Goal: Information Seeking & Learning: Learn about a topic

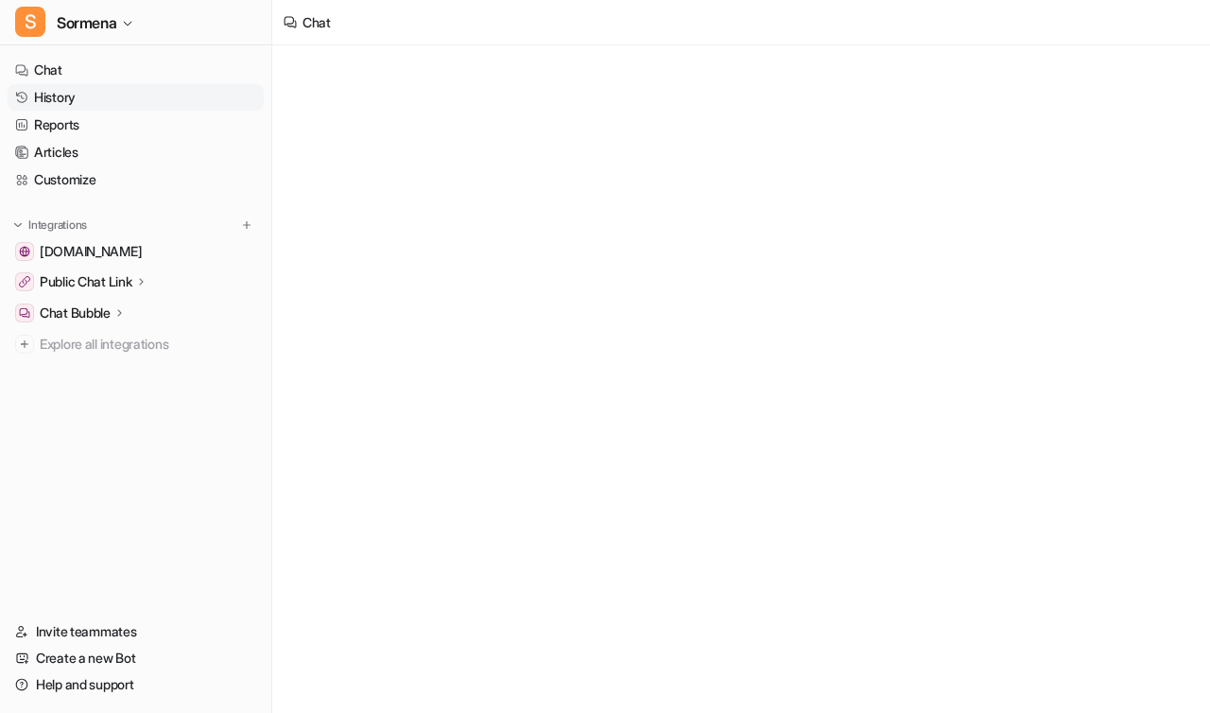
click at [59, 104] on link "History" at bounding box center [136, 97] width 256 height 26
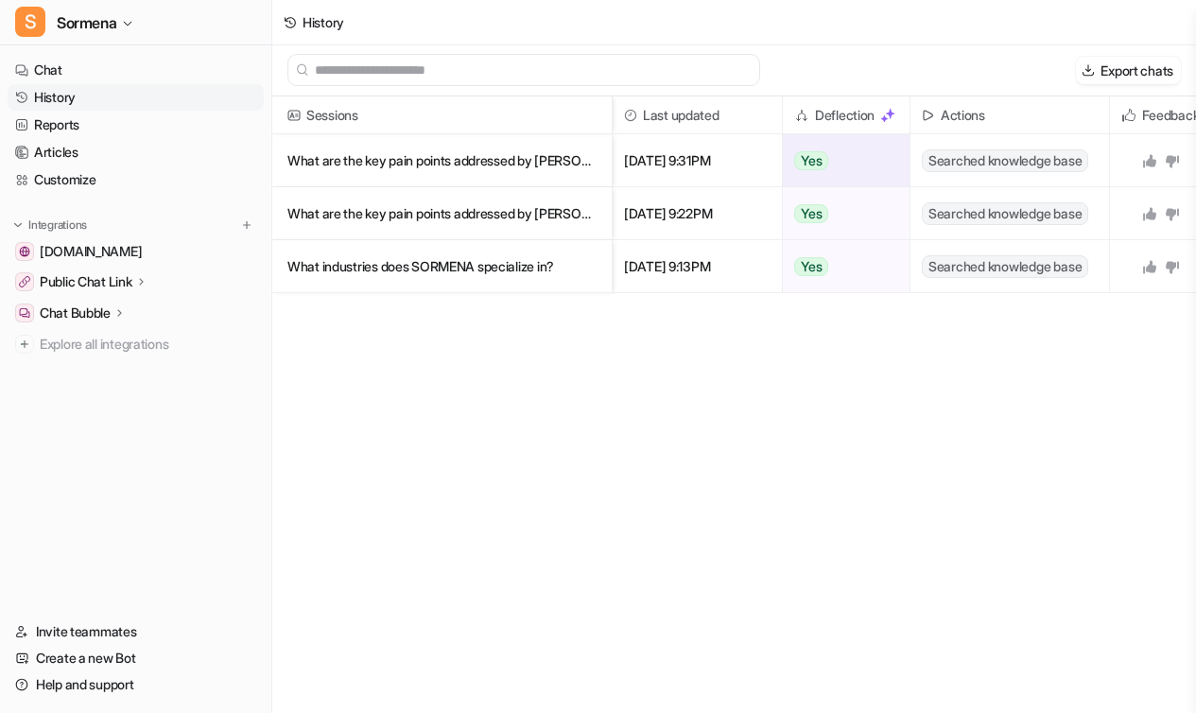
click at [533, 156] on p "What are the key pain points addressed by [PERSON_NAME]?" at bounding box center [441, 160] width 309 height 53
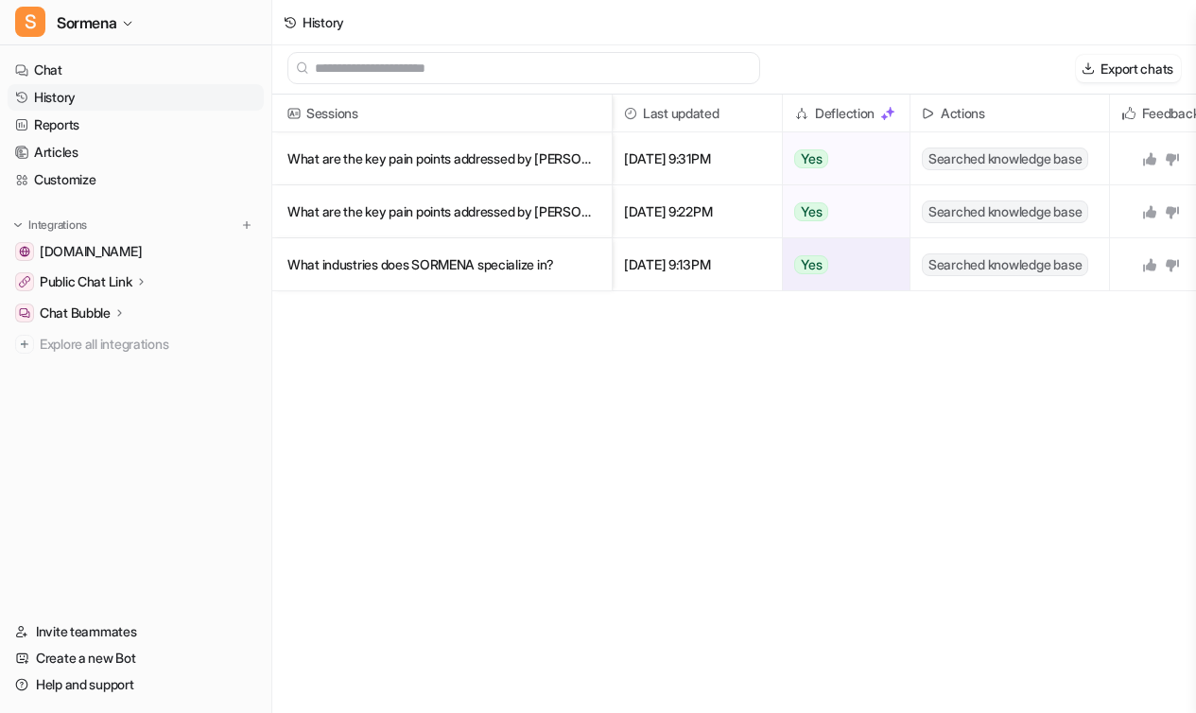
click at [575, 252] on p "What industries does SORMENA specialize in?" at bounding box center [441, 264] width 309 height 53
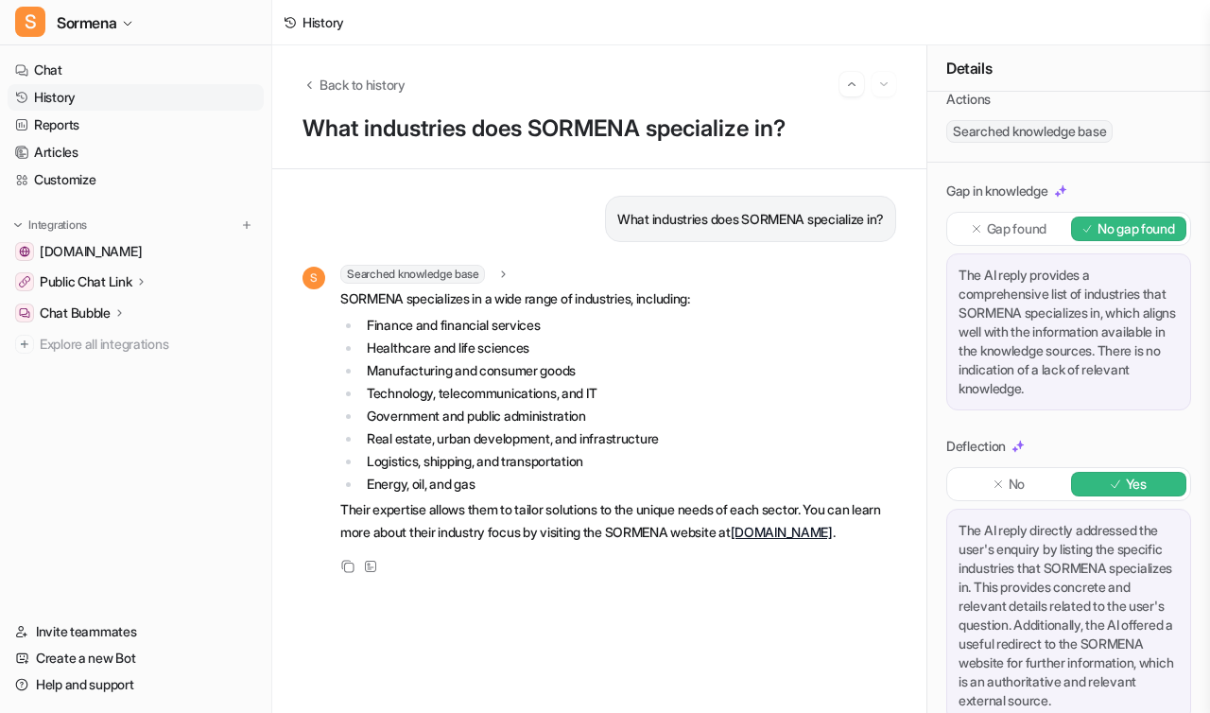
scroll to position [241, 0]
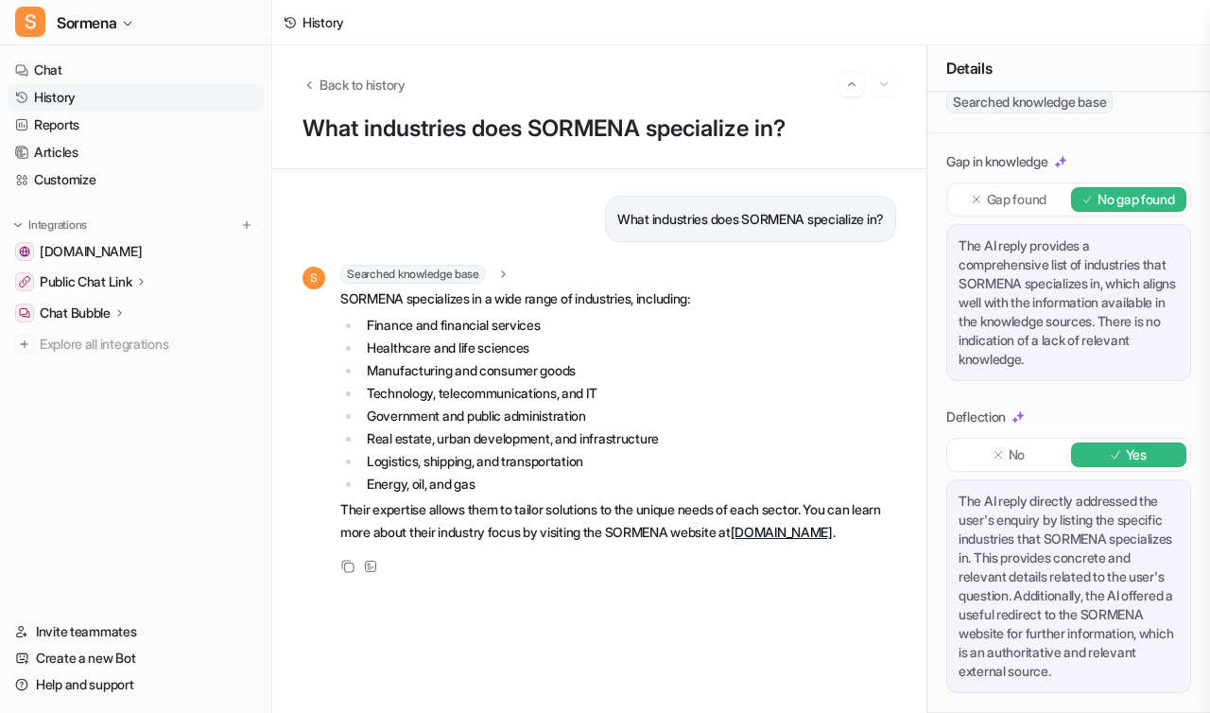
drag, startPoint x: 926, startPoint y: 377, endPoint x: 985, endPoint y: 377, distance: 58.6
click at [985, 377] on div "Details Created on [DATE] 9:13PM Channel eesel Chat Actions Searched knowledge …" at bounding box center [1068, 378] width 284 height 667
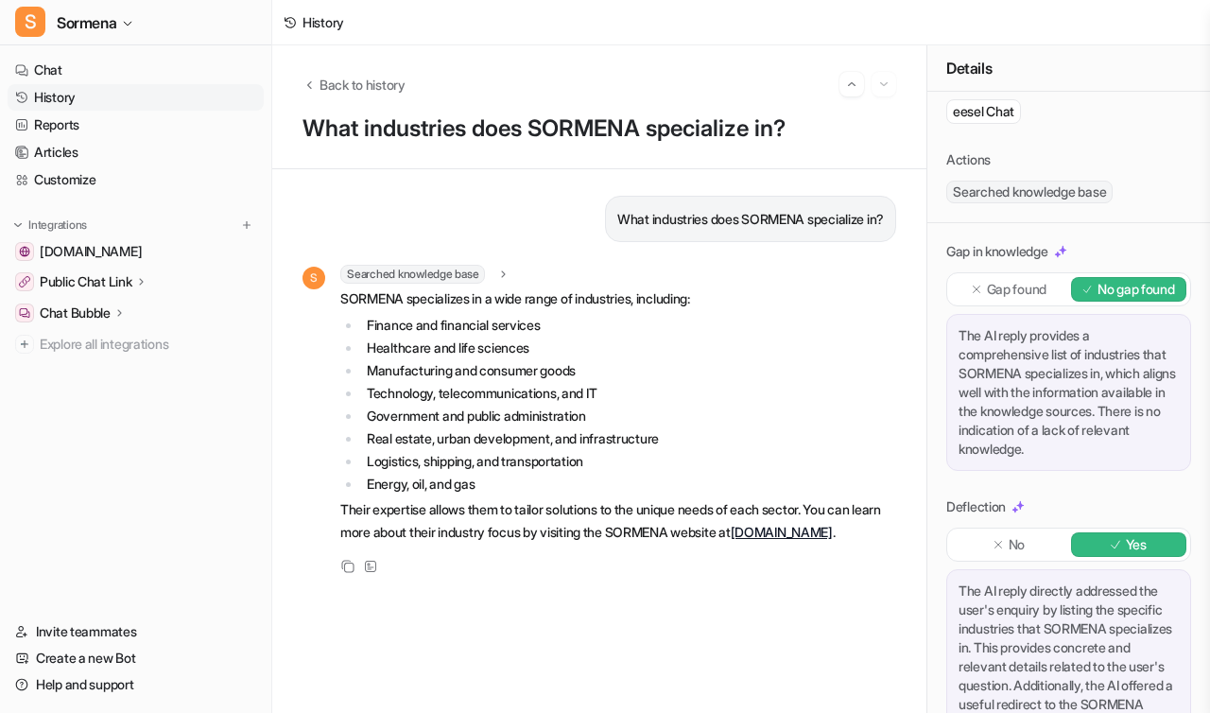
scroll to position [179, 0]
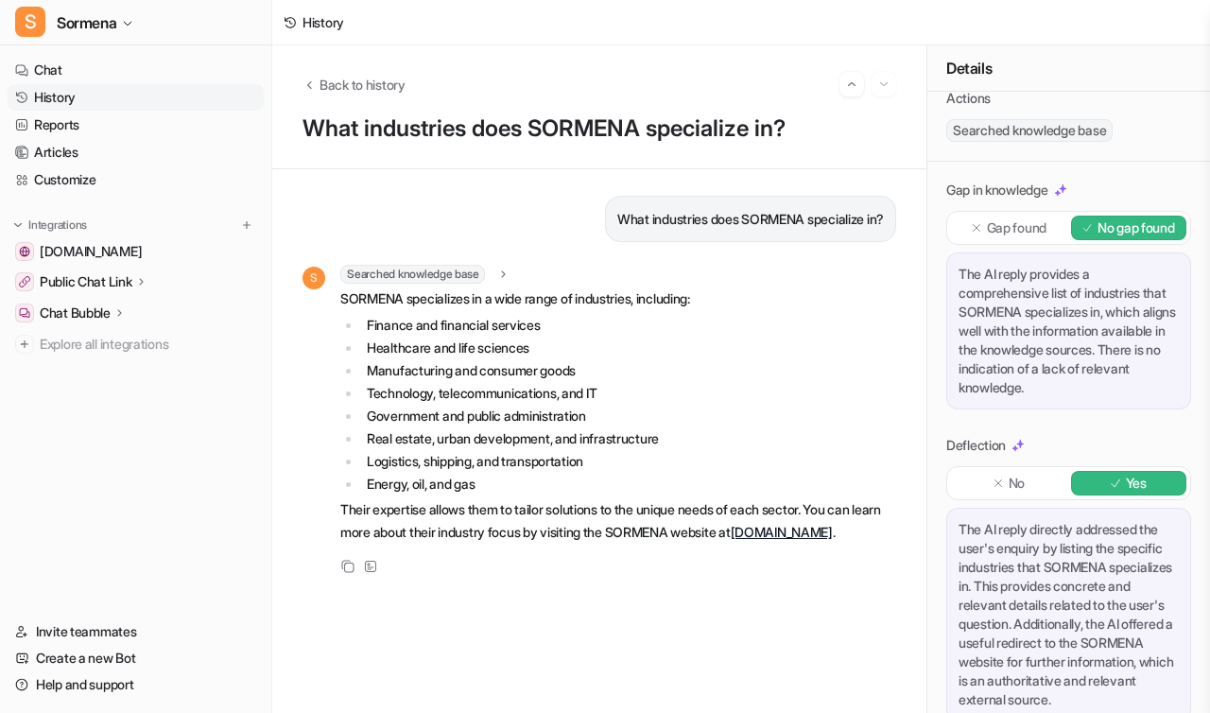
click at [496, 280] on div "Searched knowledge base" at bounding box center [425, 274] width 170 height 19
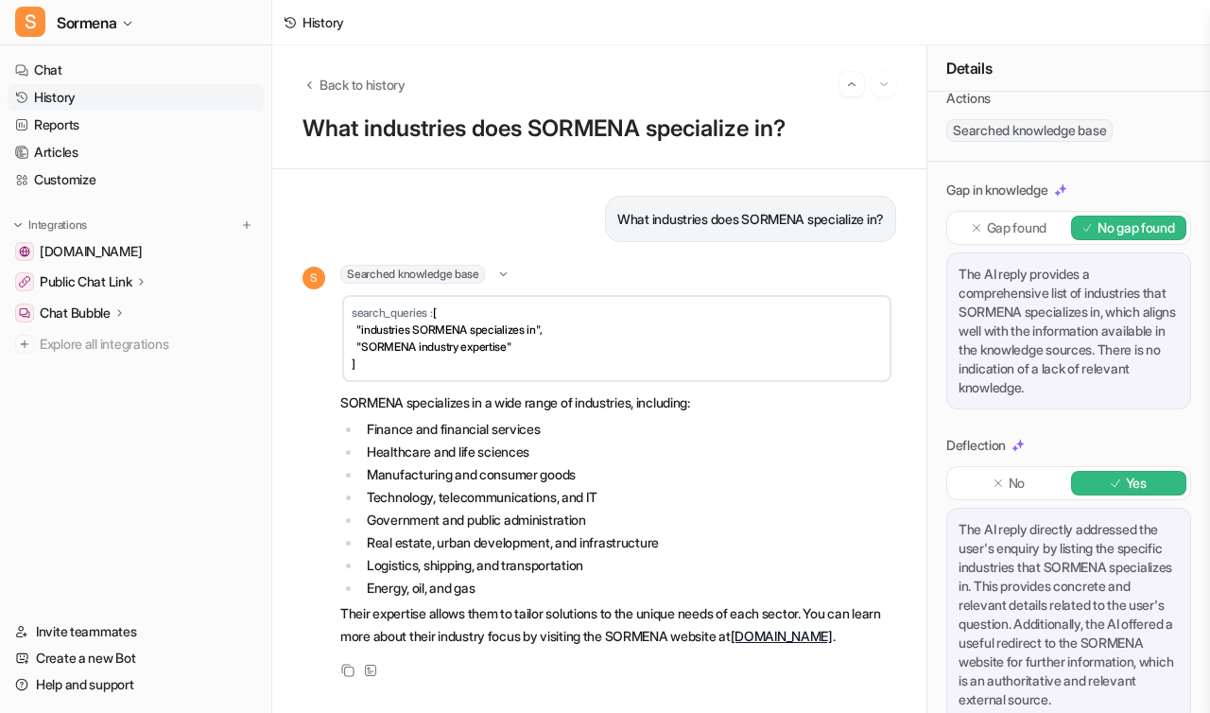
click at [496, 280] on div "Searched knowledge base" at bounding box center [425, 274] width 170 height 19
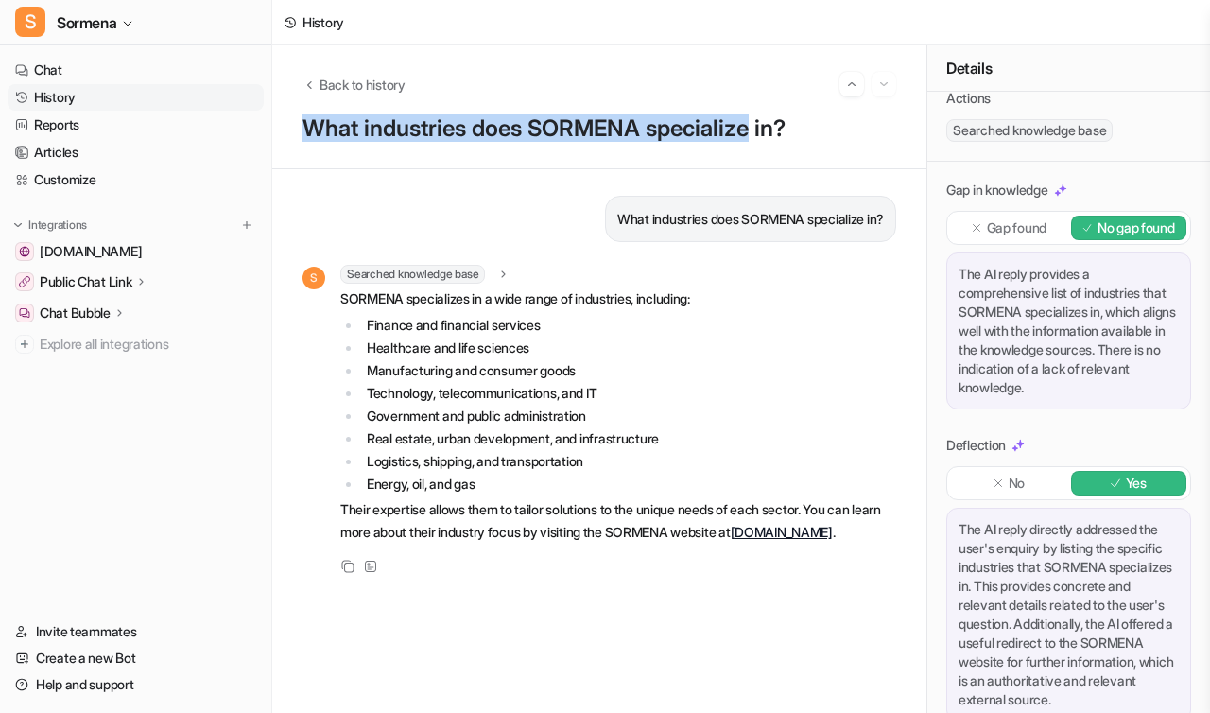
drag, startPoint x: 292, startPoint y: 129, endPoint x: 770, endPoint y: 130, distance: 478.3
click at [771, 130] on div "Back to history What industries does [PERSON_NAME] specialize in?" at bounding box center [599, 107] width 654 height 124
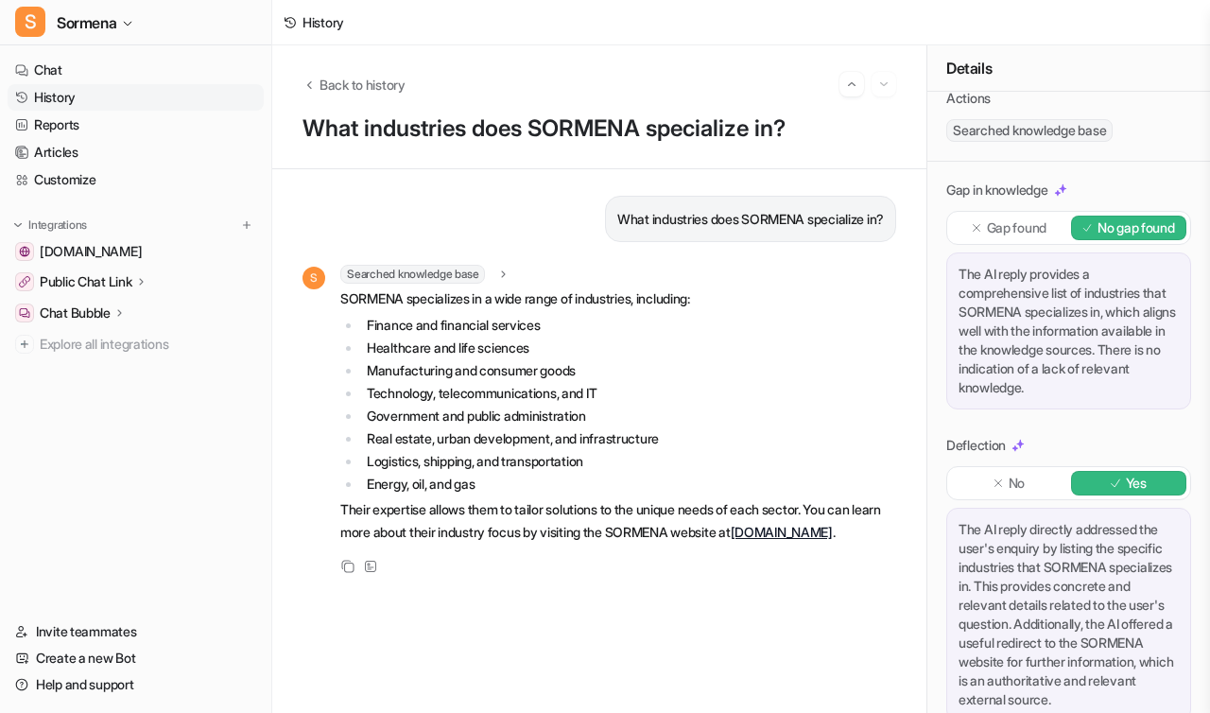
click at [624, 295] on p "SORMENA specializes in a wide range of industries, including:" at bounding box center [616, 298] width 553 height 23
click at [845, 88] on img "Go to previous session" at bounding box center [851, 84] width 13 height 17
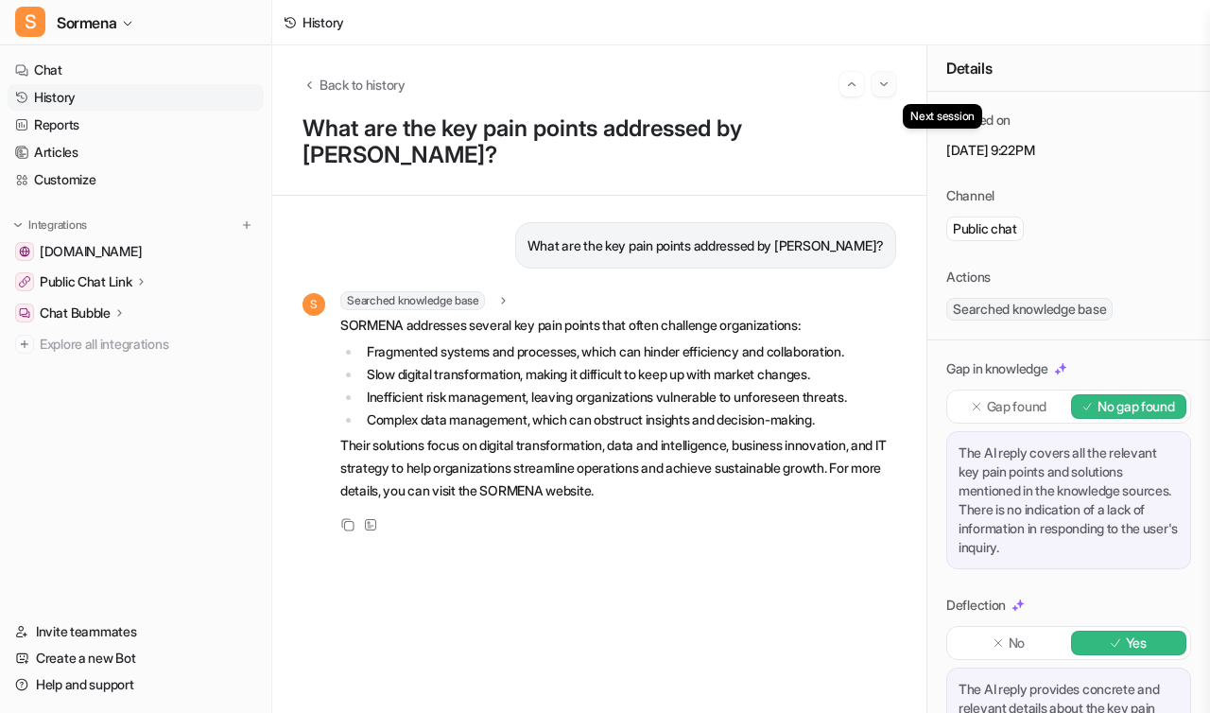
click at [877, 89] on img "Go to next session" at bounding box center [883, 84] width 13 height 17
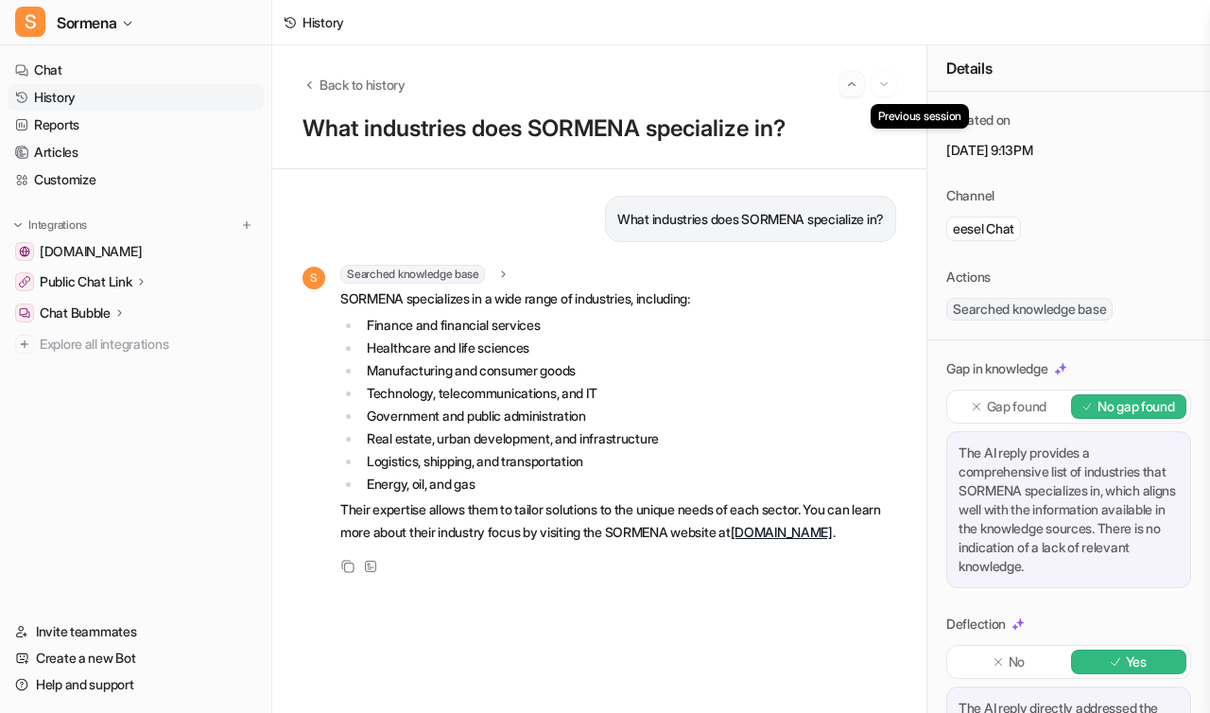
click at [848, 82] on img "Go to previous session" at bounding box center [851, 84] width 13 height 17
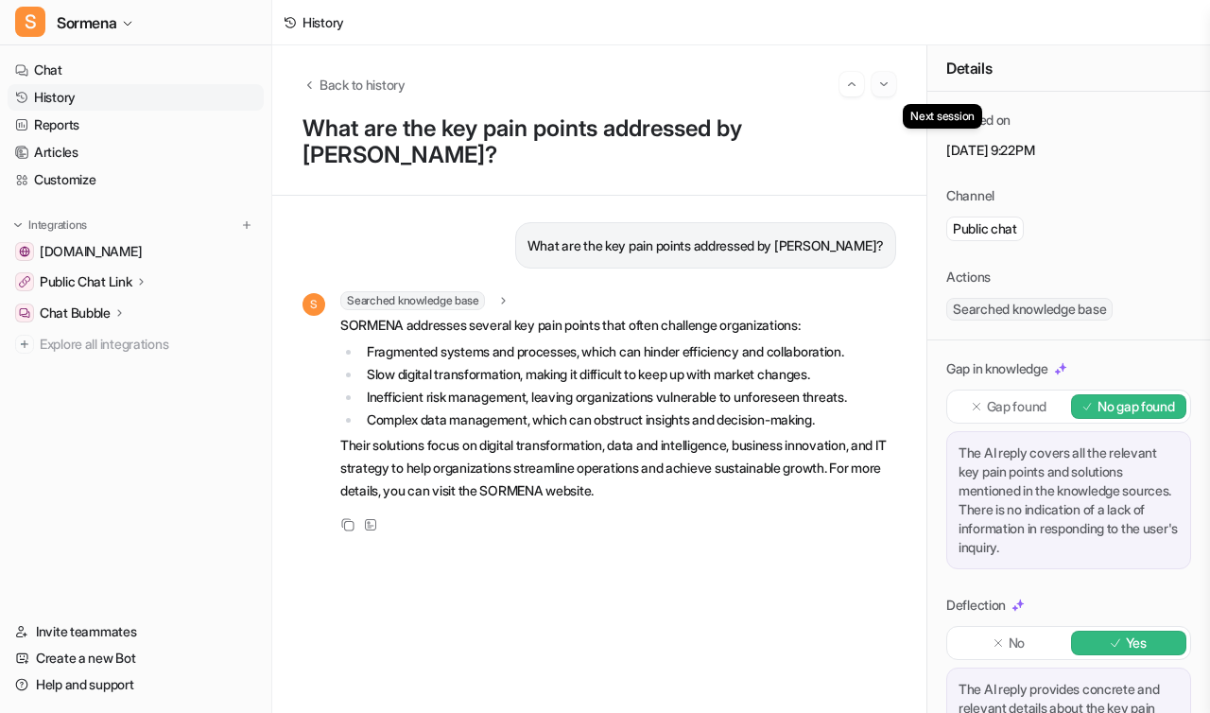
click at [882, 83] on img "Go to next session" at bounding box center [883, 84] width 13 height 17
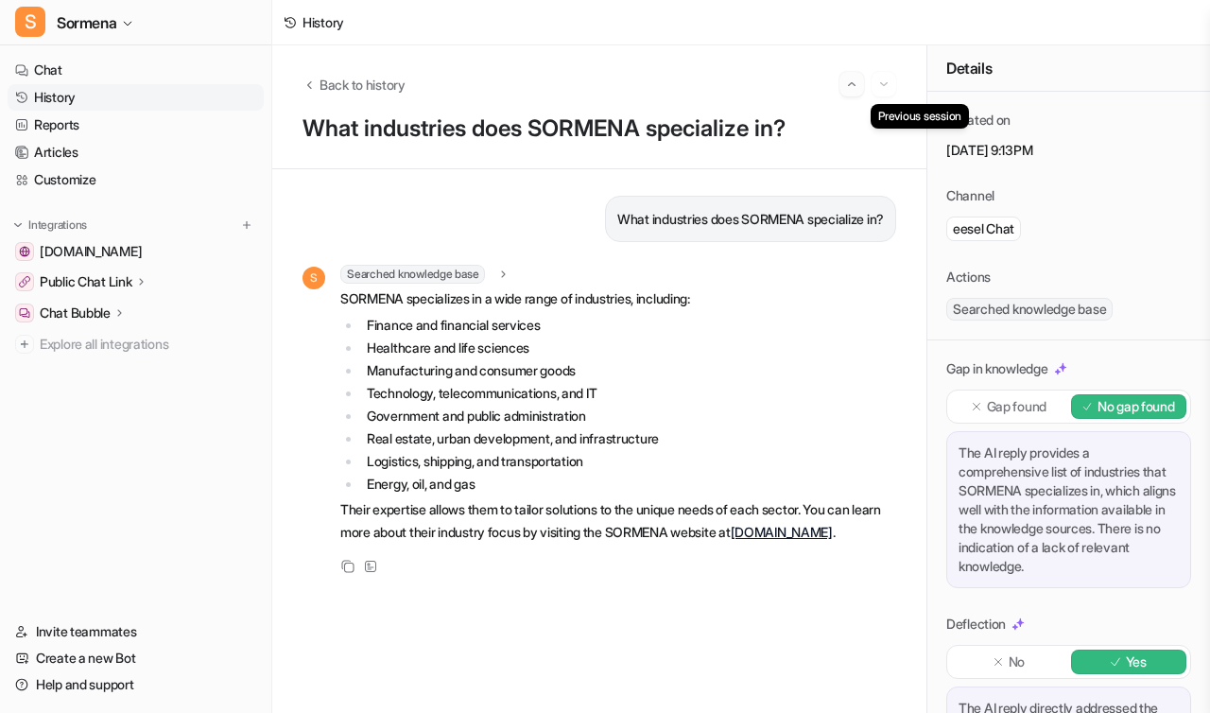
click at [855, 84] on img "Go to previous session" at bounding box center [851, 84] width 13 height 17
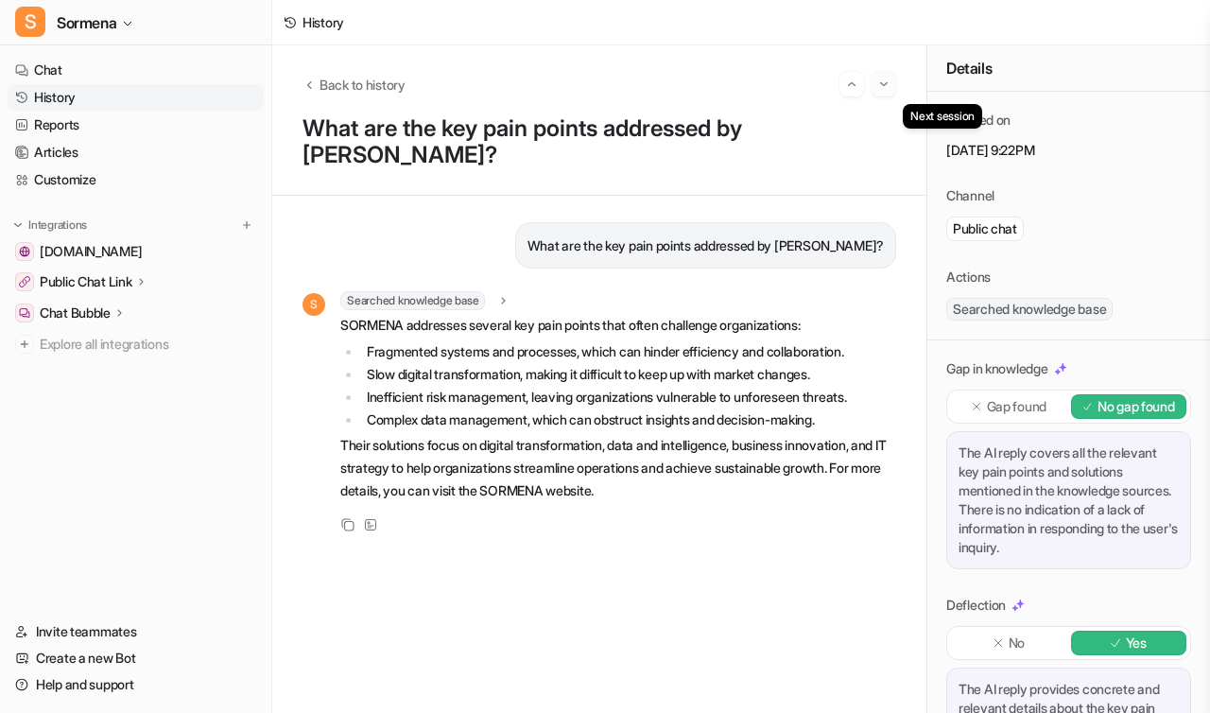
click at [884, 87] on img "Go to next session" at bounding box center [883, 84] width 13 height 17
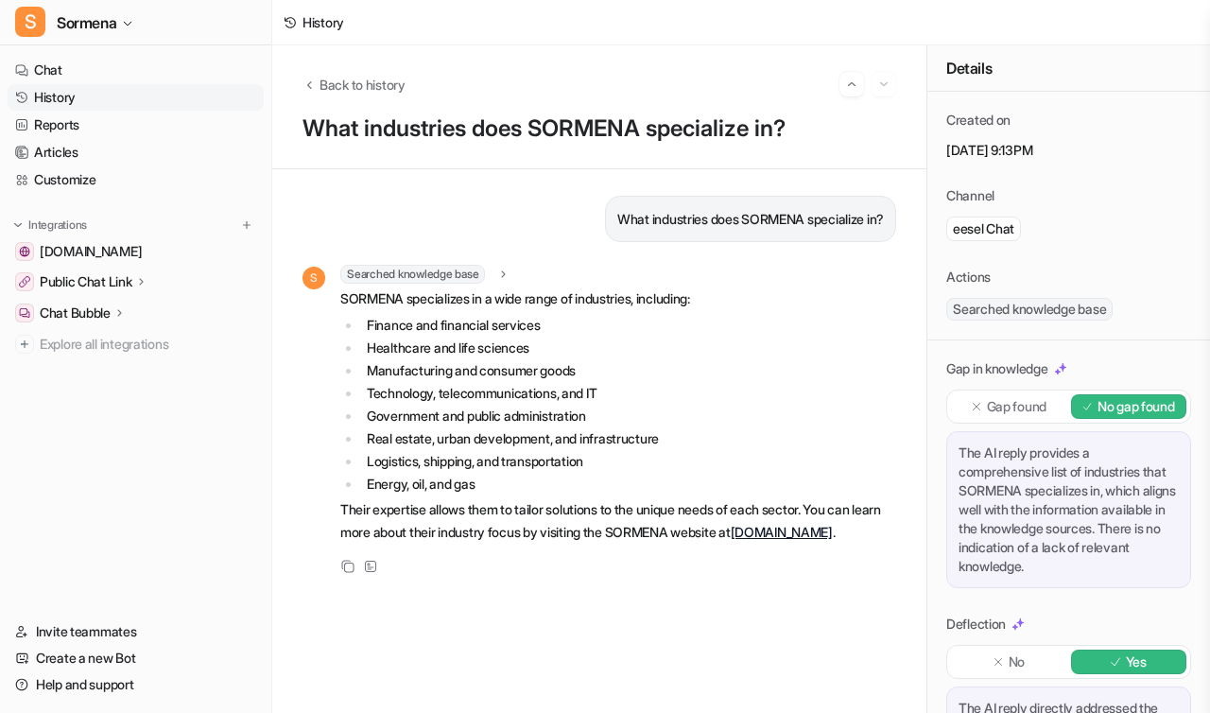
scroll to position [264, 0]
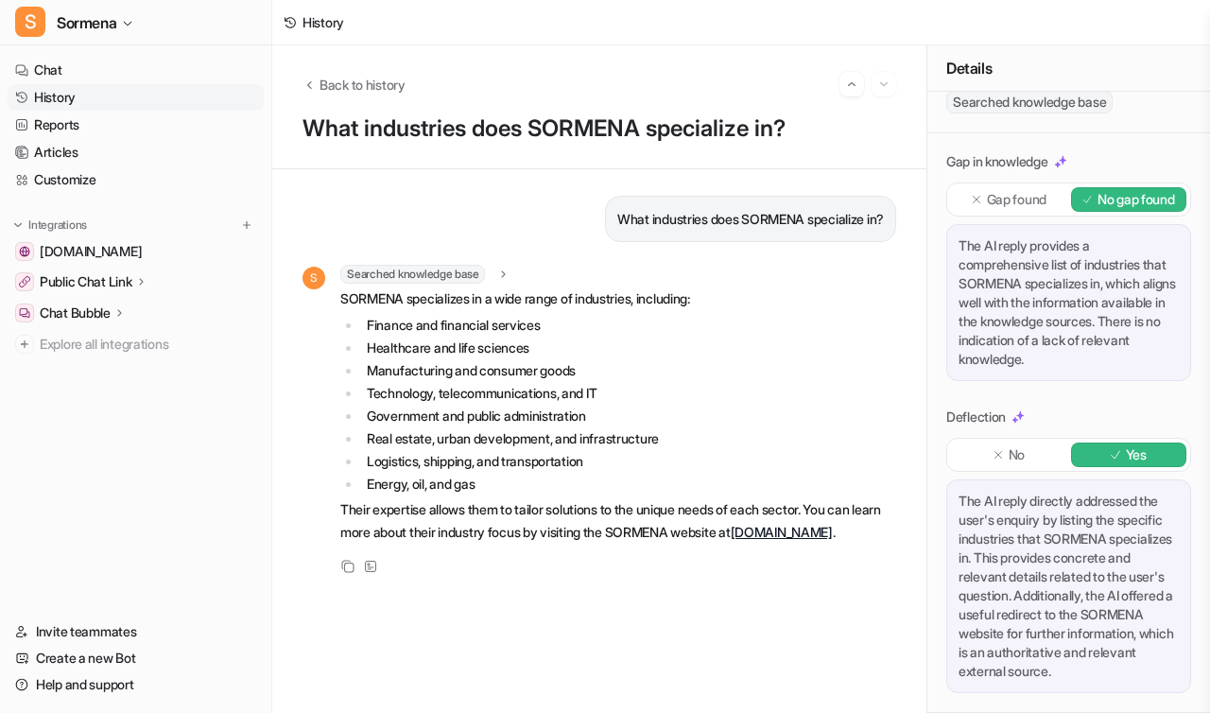
click at [1013, 445] on p "No" at bounding box center [1017, 454] width 16 height 19
click at [1093, 443] on div "Yes" at bounding box center [1129, 454] width 116 height 25
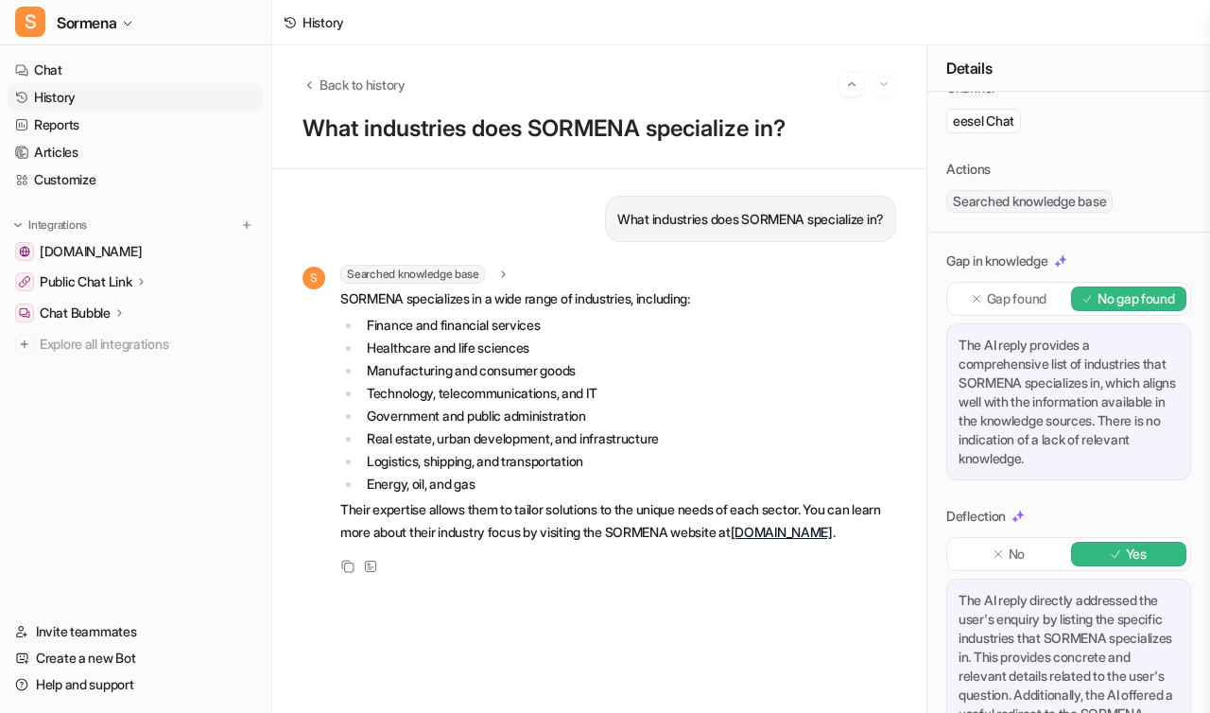
click at [1039, 308] on p "Gap found" at bounding box center [1017, 298] width 60 height 19
click at [1112, 308] on p "No gap found" at bounding box center [1136, 298] width 78 height 19
click at [927, 376] on div "Gap in knowledge Gap found No gap found The AI reply provides a comprehensive l…" at bounding box center [1068, 522] width 283 height 579
click at [425, 272] on span "Searched knowledge base" at bounding box center [412, 274] width 145 height 19
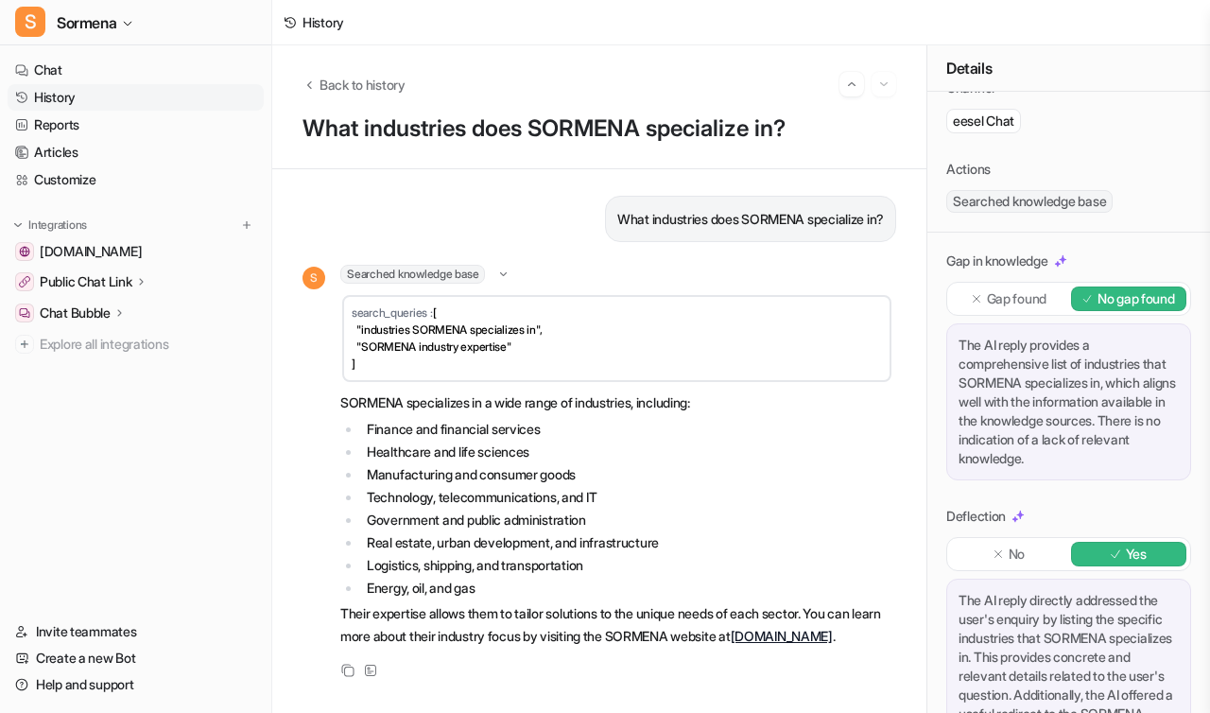
click at [425, 272] on span "Searched knowledge base" at bounding box center [412, 274] width 145 height 19
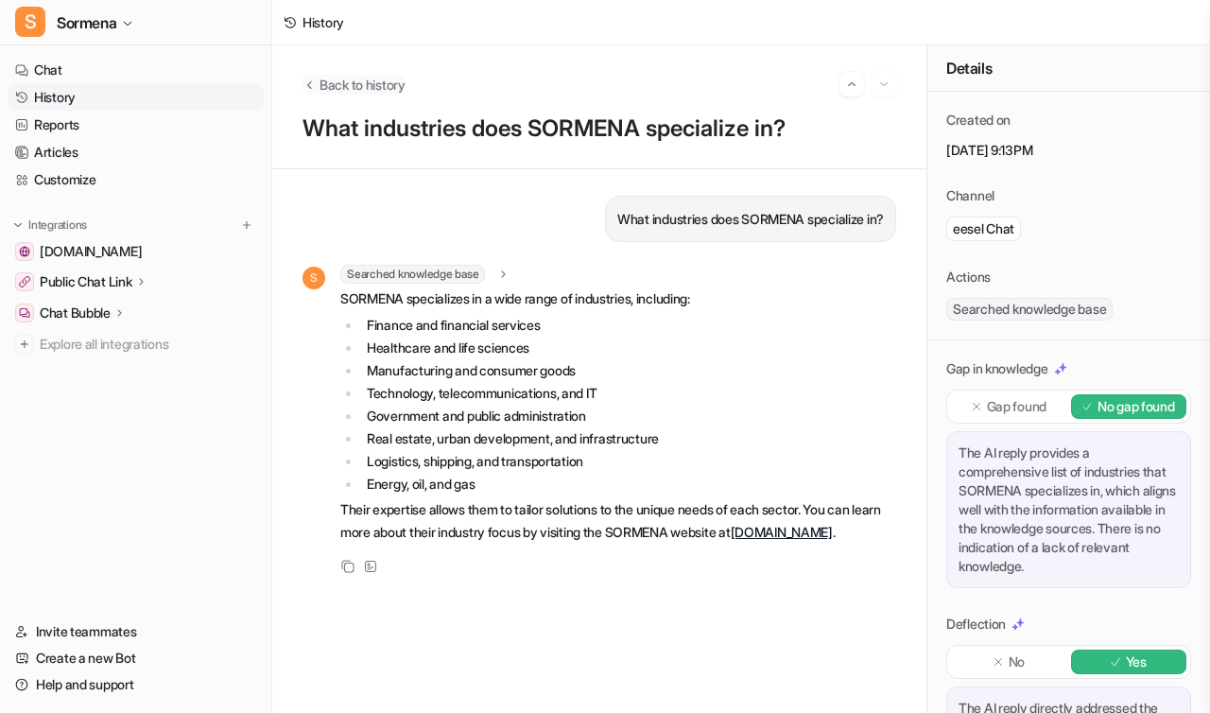
click at [397, 80] on span "Back to history" at bounding box center [363, 85] width 86 height 20
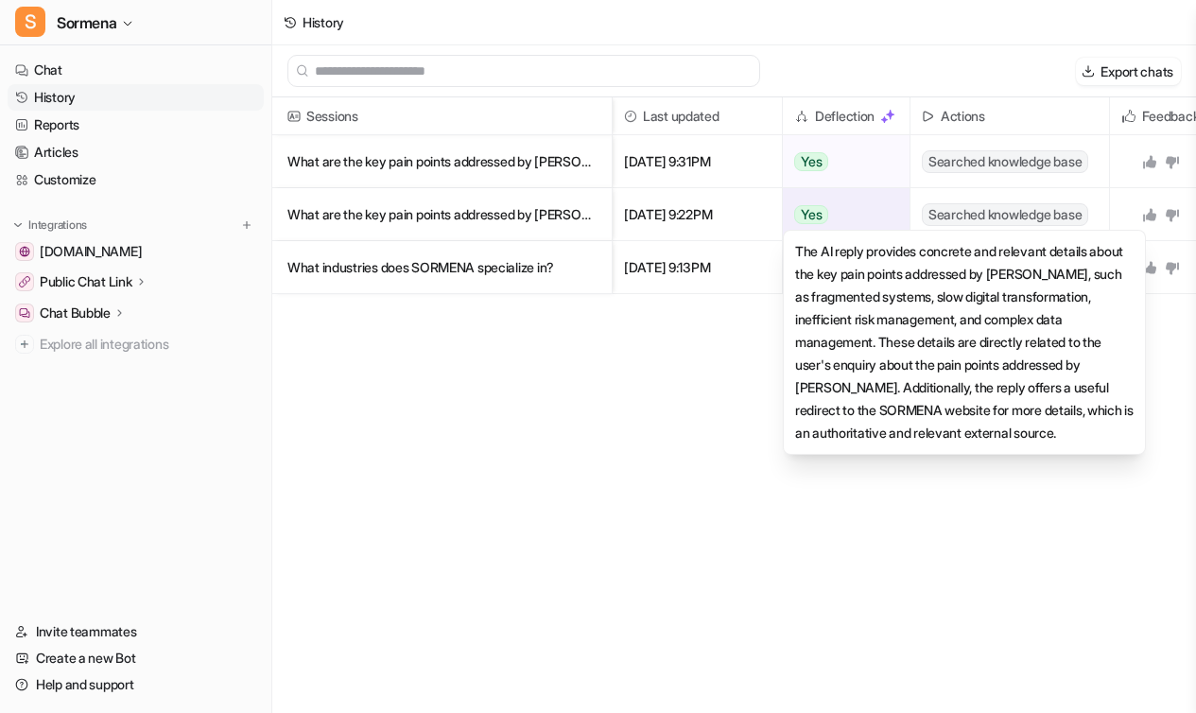
scroll to position [0, 288]
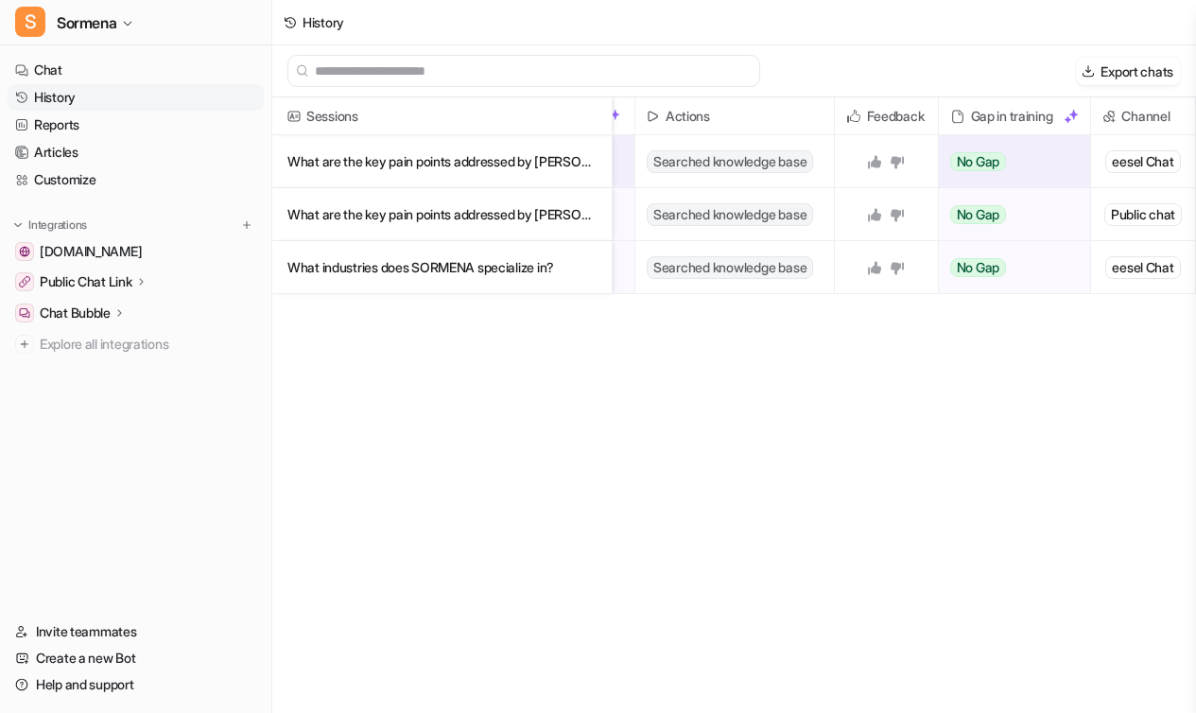
click at [1110, 162] on div "eesel Chat" at bounding box center [1142, 161] width 75 height 23
click at [1114, 145] on span "eesel Chat" at bounding box center [1142, 161] width 88 height 52
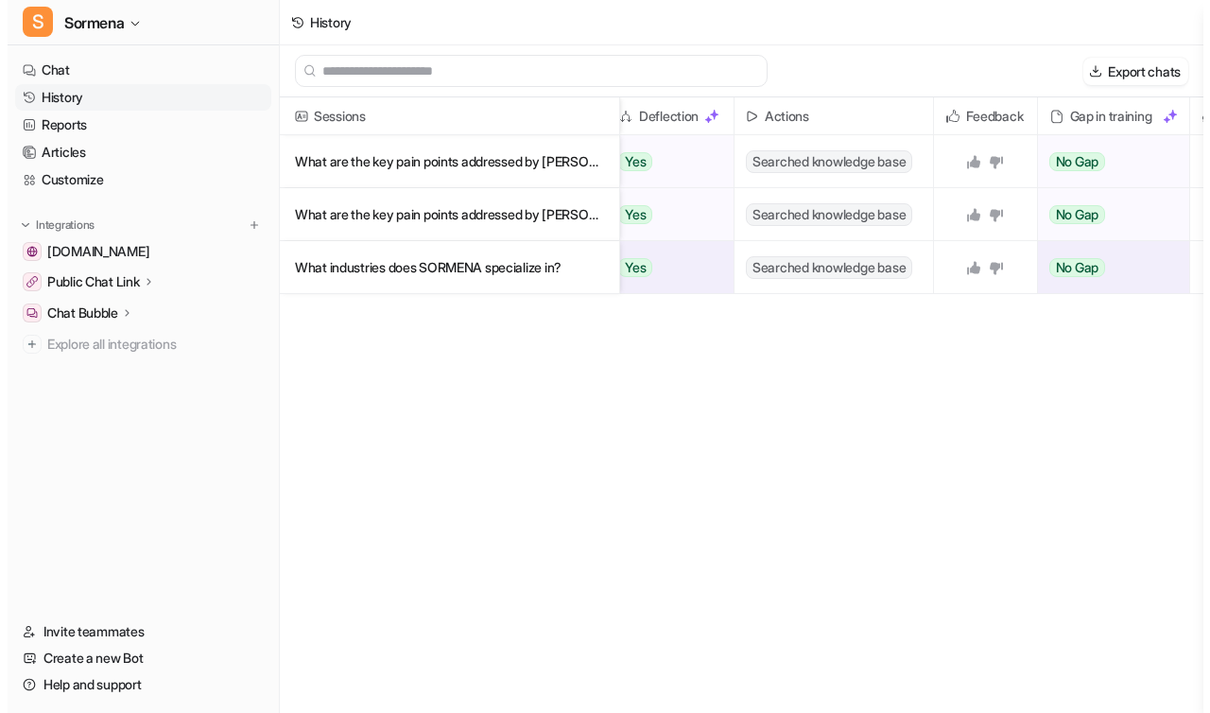
scroll to position [0, 0]
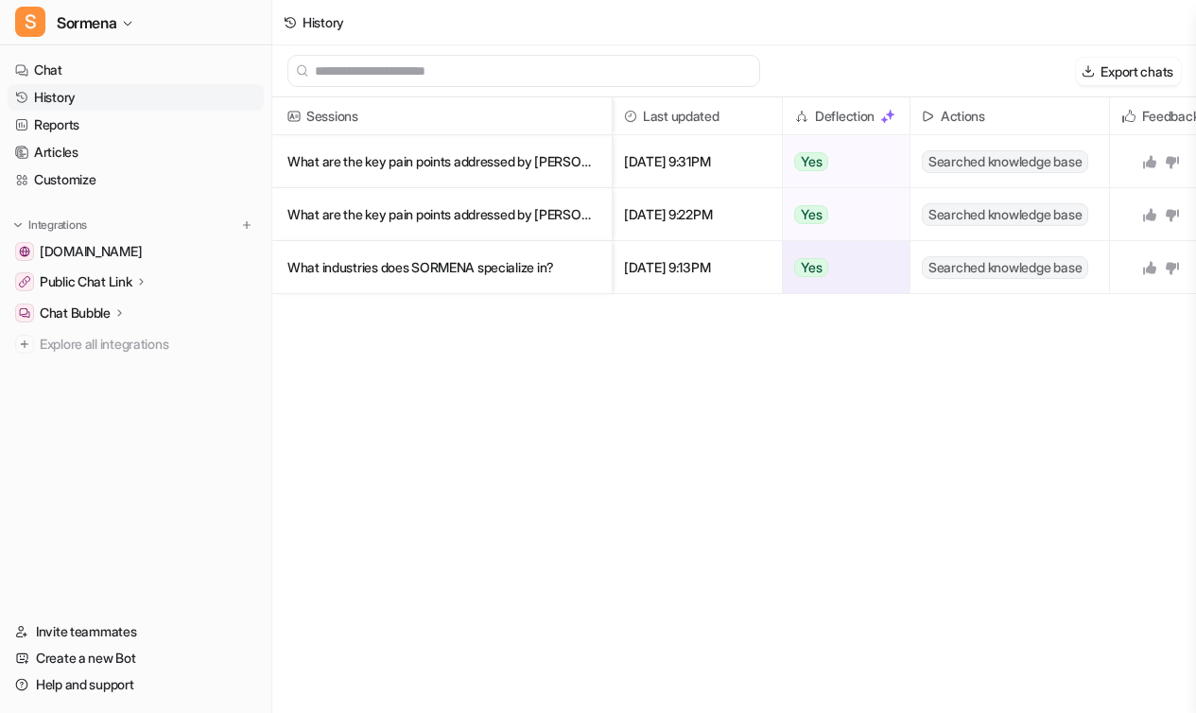
click at [510, 267] on p "What industries does SORMENA specialize in?" at bounding box center [441, 267] width 309 height 53
